Goal: Task Accomplishment & Management: Manage account settings

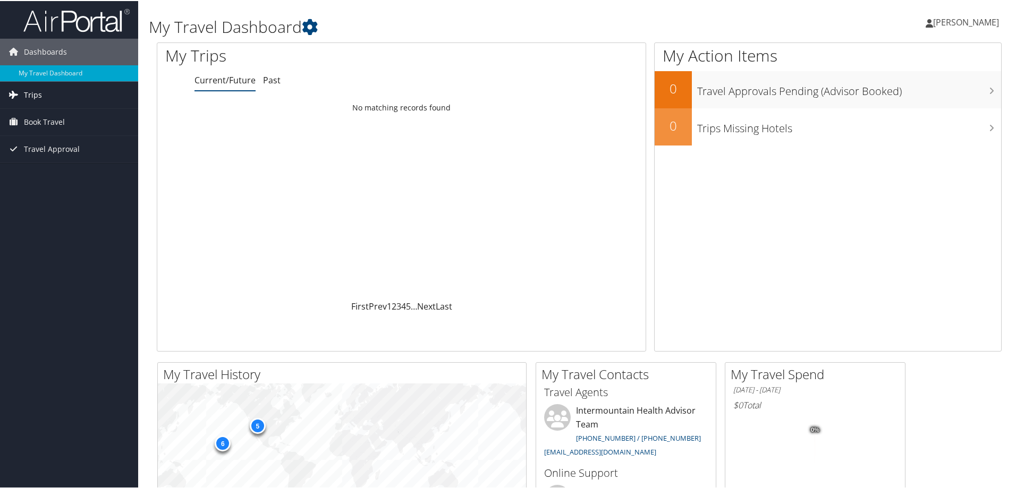
click at [40, 92] on span "Trips" at bounding box center [33, 94] width 18 height 27
click at [63, 167] on span "Book Travel" at bounding box center [44, 169] width 41 height 27
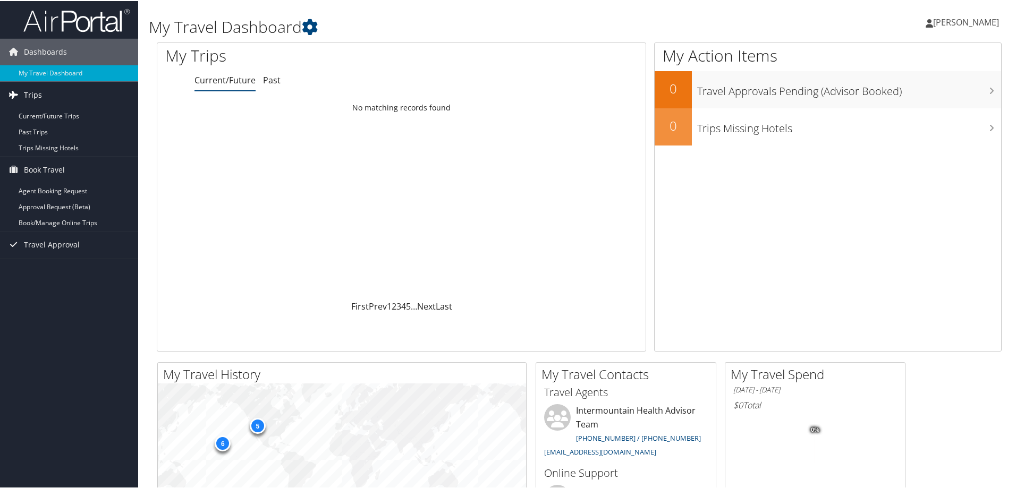
click at [41, 96] on link "Trips" at bounding box center [69, 94] width 138 height 27
click at [56, 117] on link "Current/Future Trips" at bounding box center [69, 115] width 138 height 16
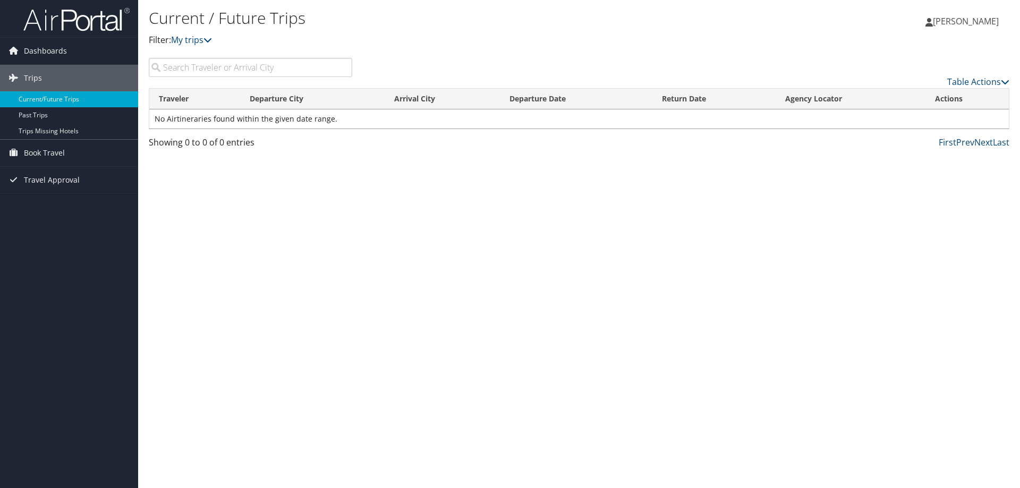
click at [198, 54] on div "Current / Future Trips Filter: My trips" at bounding box center [436, 31] width 574 height 53
click at [205, 67] on input "search" at bounding box center [250, 67] width 203 height 19
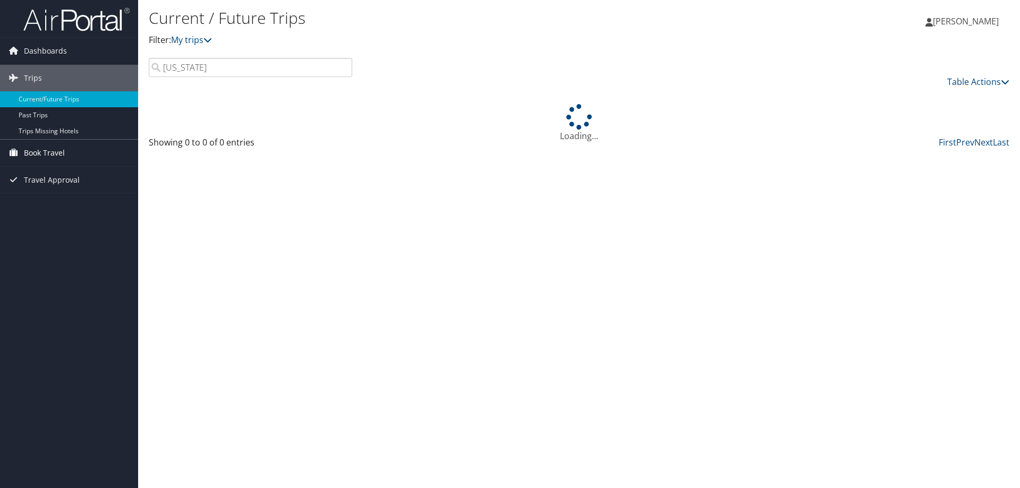
type input "california"
click at [35, 151] on span "Book Travel" at bounding box center [44, 153] width 41 height 27
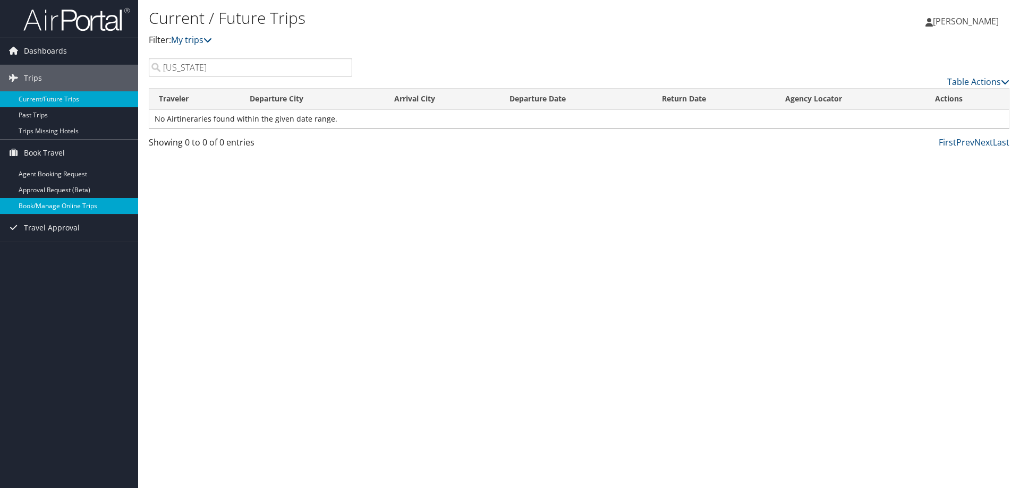
click at [108, 207] on link "Book/Manage Online Trips" at bounding box center [69, 206] width 138 height 16
